Goal: Information Seeking & Learning: Find specific fact

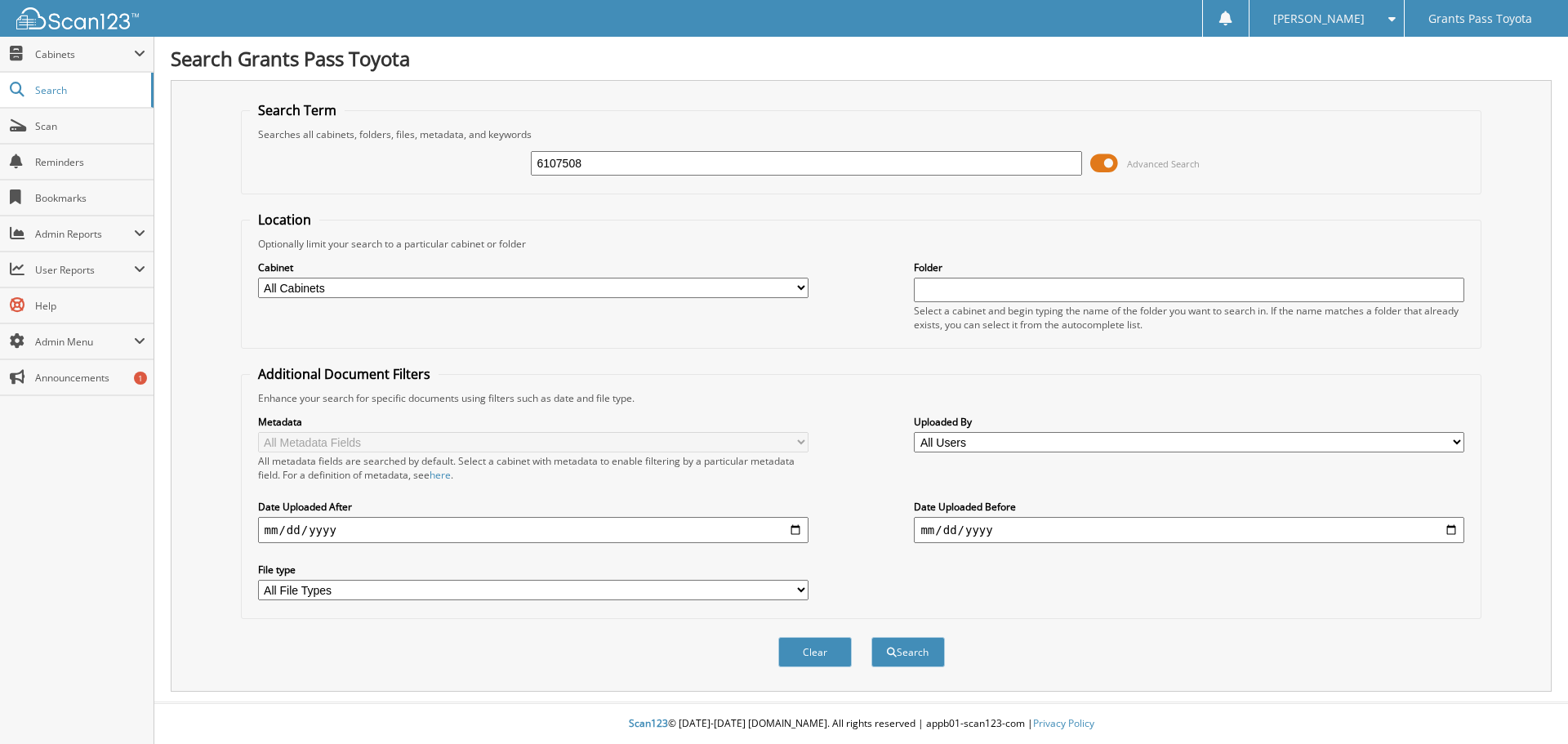
type input "6107508"
click at [872, 637] on button "Search" at bounding box center [908, 652] width 73 height 31
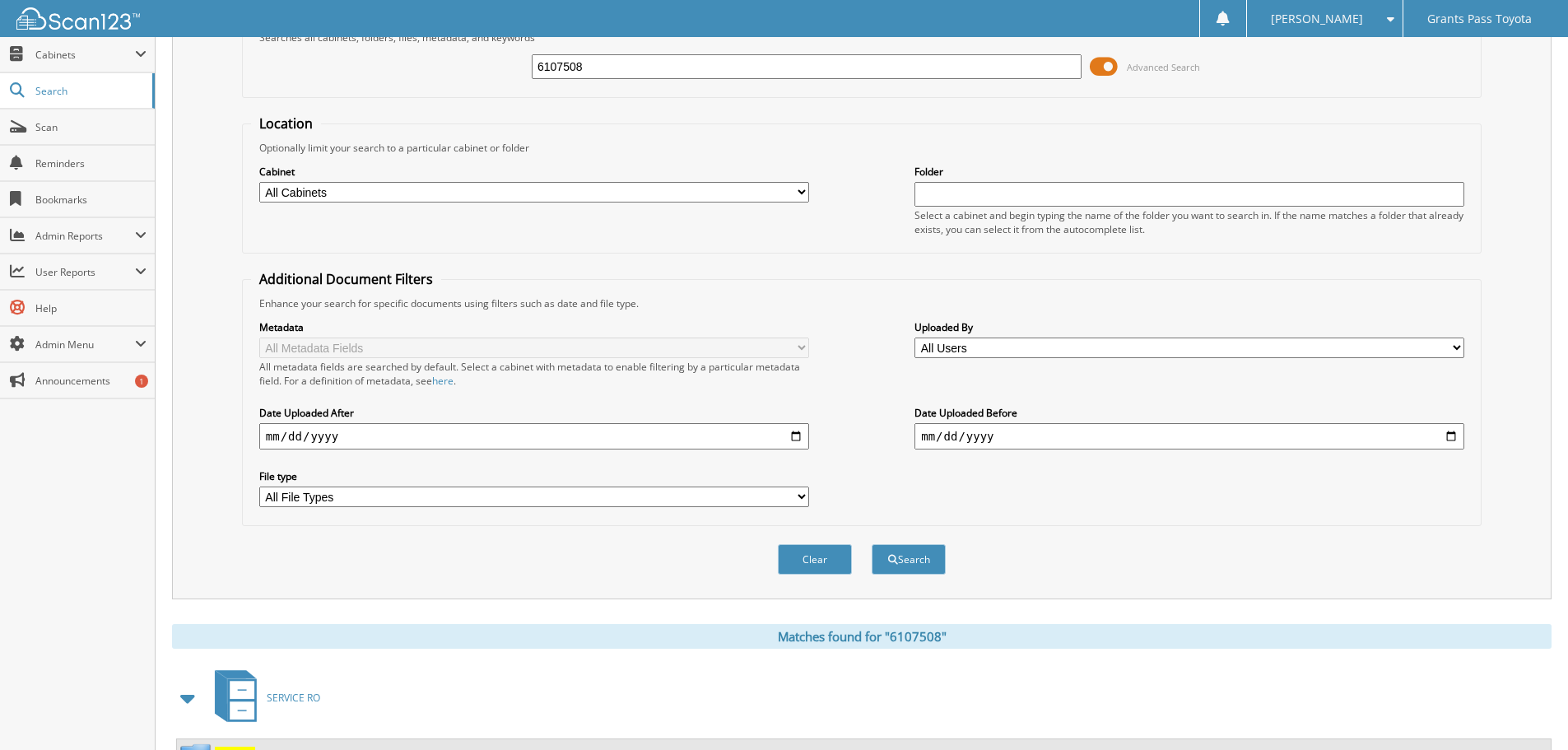
scroll to position [271, 0]
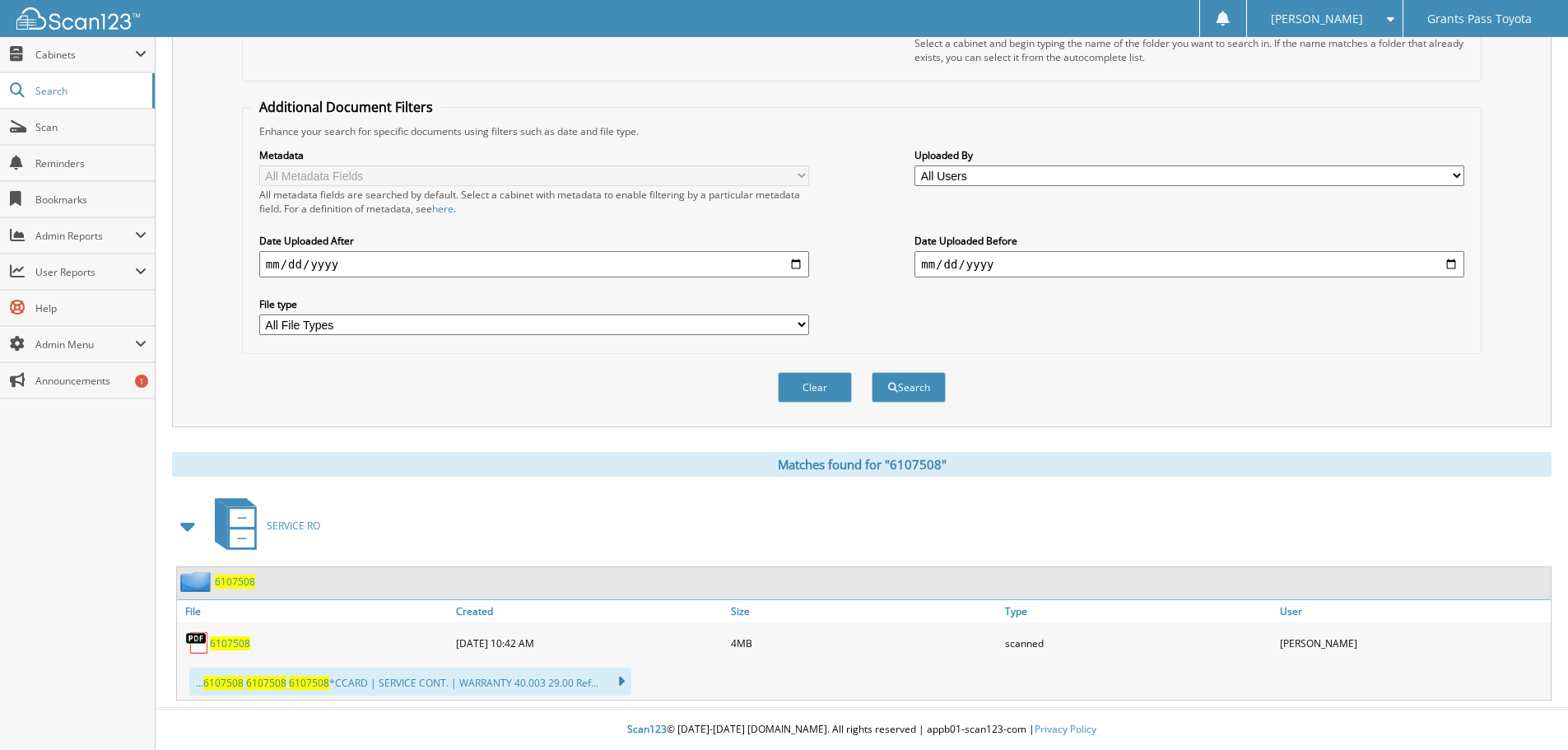
click at [224, 649] on span "6107508" at bounding box center [230, 643] width 40 height 14
click at [1362, 21] on span "[PERSON_NAME]" at bounding box center [1317, 19] width 92 height 10
click at [1323, 83] on link "Logout" at bounding box center [1325, 80] width 156 height 29
